Goal: Task Accomplishment & Management: Use online tool/utility

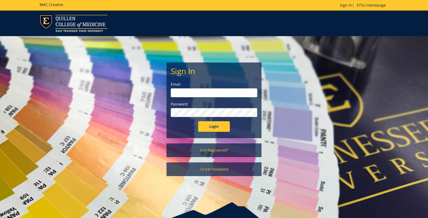
click at [211, 93] on input "email" at bounding box center [214, 92] width 86 height 9
type input "[EMAIL_ADDRESS][DOMAIN_NAME]"
click at [225, 125] on input "Login" at bounding box center [214, 126] width 32 height 11
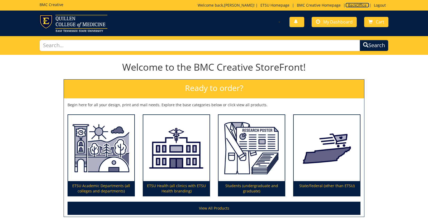
click at [348, 5] on link "BackOffice" at bounding box center [357, 5] width 24 height 5
